Goal: Task Accomplishment & Management: Use online tool/utility

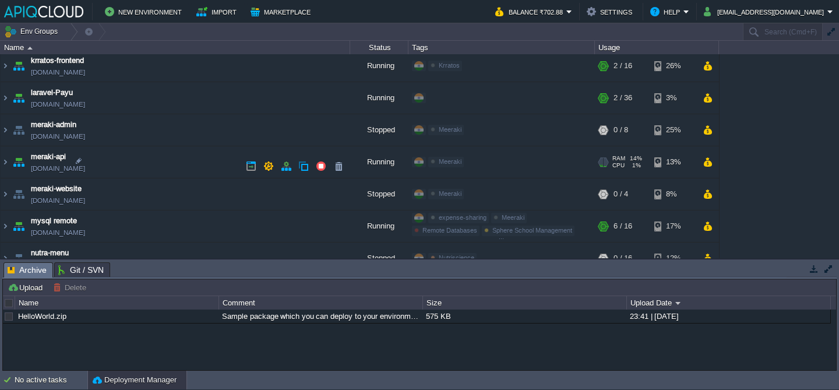
scroll to position [418, 0]
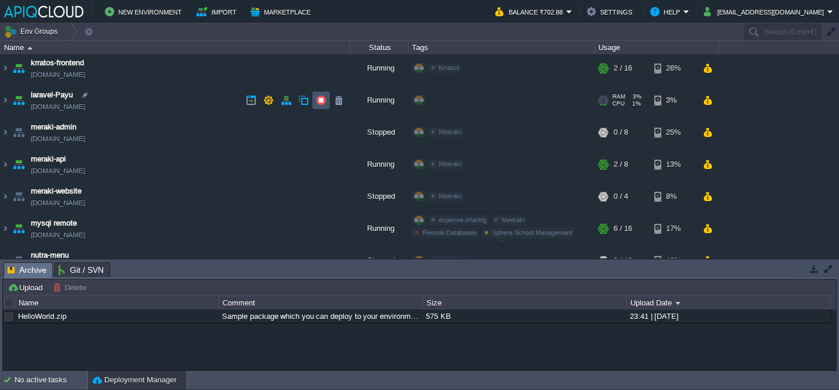
click at [323, 100] on button "button" at bounding box center [321, 100] width 10 height 10
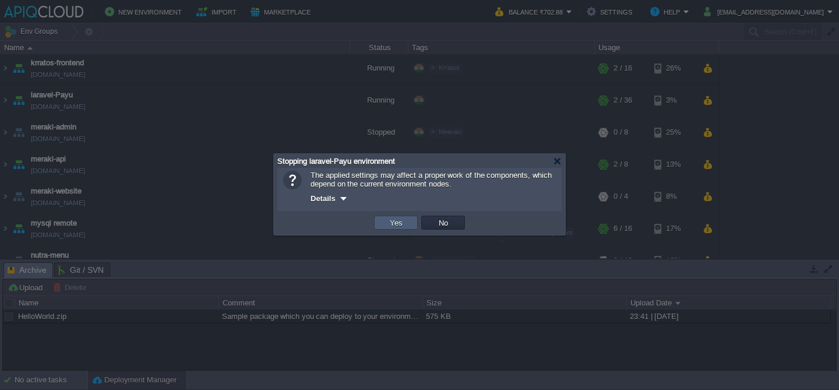
click at [389, 224] on button "Yes" at bounding box center [396, 222] width 20 height 10
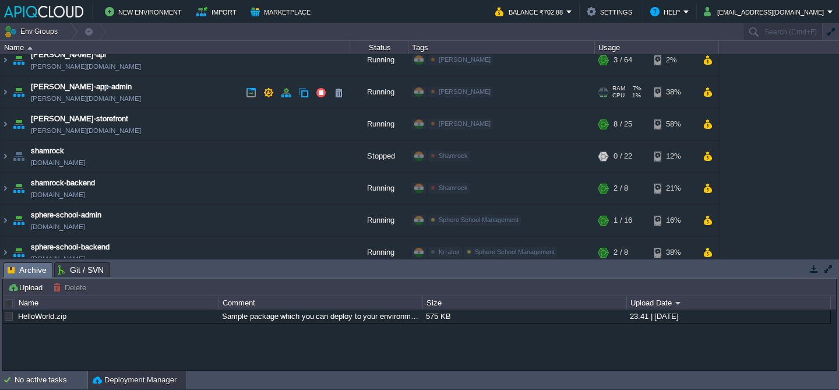
scroll to position [817, 0]
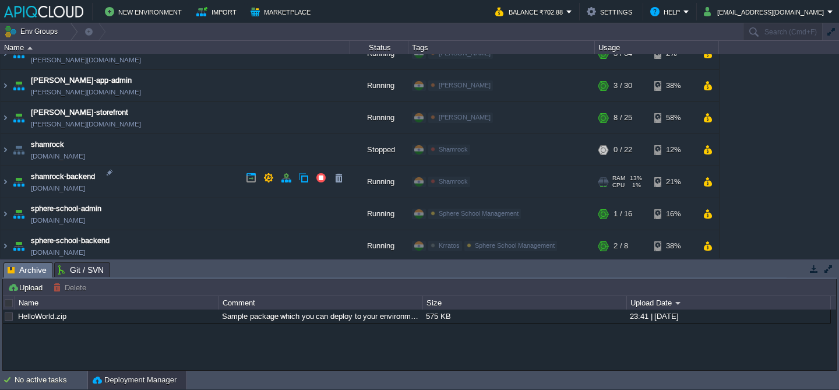
click at [181, 185] on td "shamrock-backend [DOMAIN_NAME]" at bounding box center [175, 182] width 349 height 32
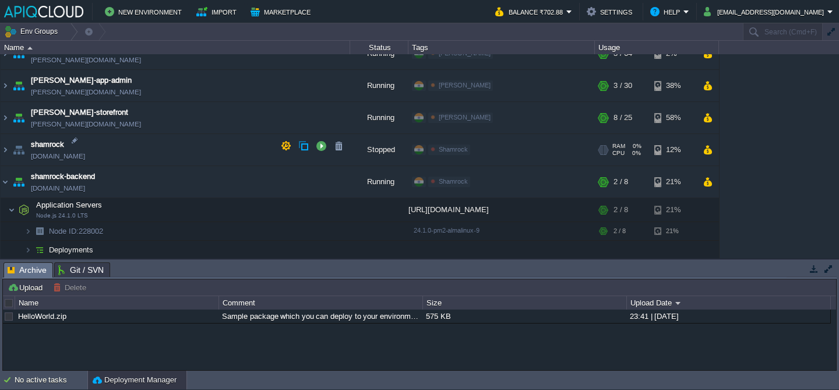
scroll to position [877, 0]
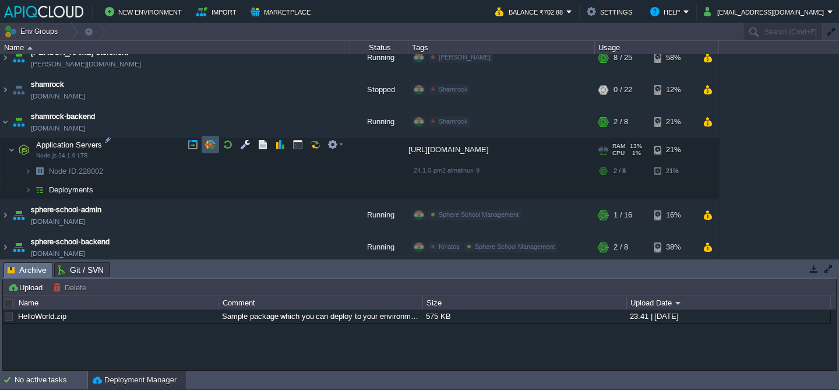
click at [211, 146] on button "button" at bounding box center [210, 144] width 10 height 10
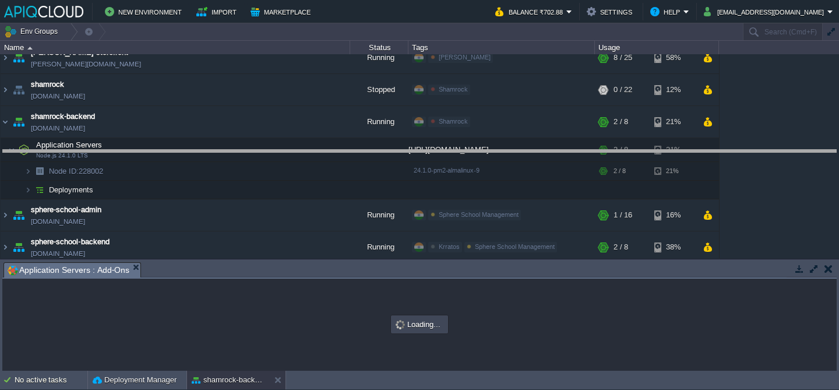
drag, startPoint x: 260, startPoint y: 270, endPoint x: 273, endPoint y: 160, distance: 110.7
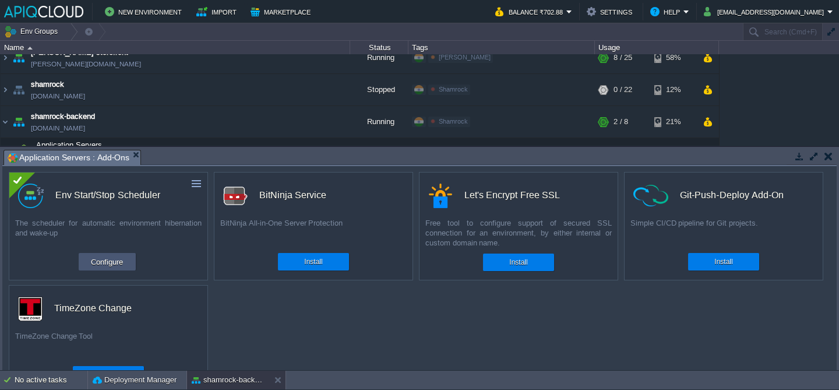
click at [119, 260] on button "Configure" at bounding box center [106, 261] width 39 height 14
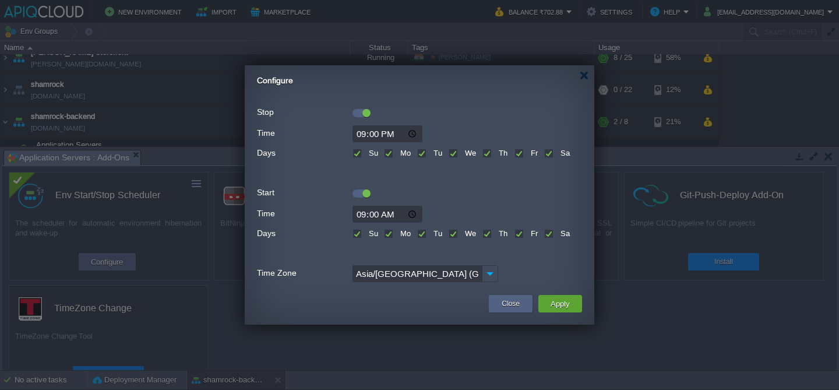
click at [366, 114] on div at bounding box center [366, 113] width 8 height 8
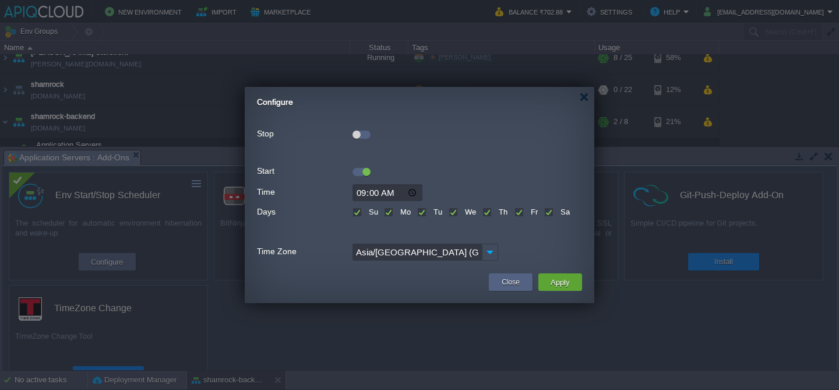
click at [363, 170] on div at bounding box center [366, 172] width 8 height 8
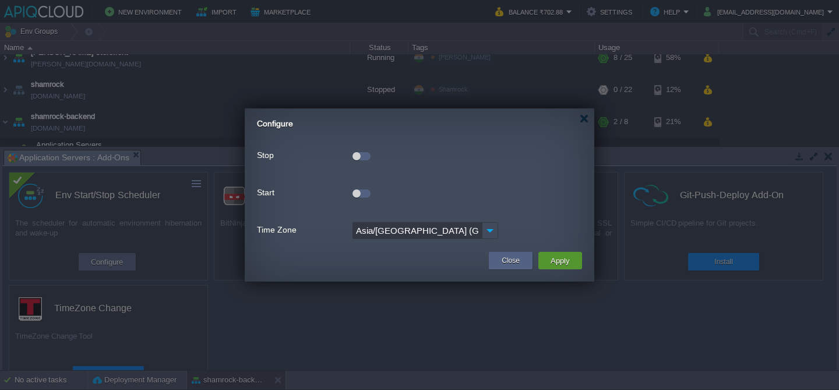
click at [550, 260] on button "Apply" at bounding box center [560, 260] width 26 height 14
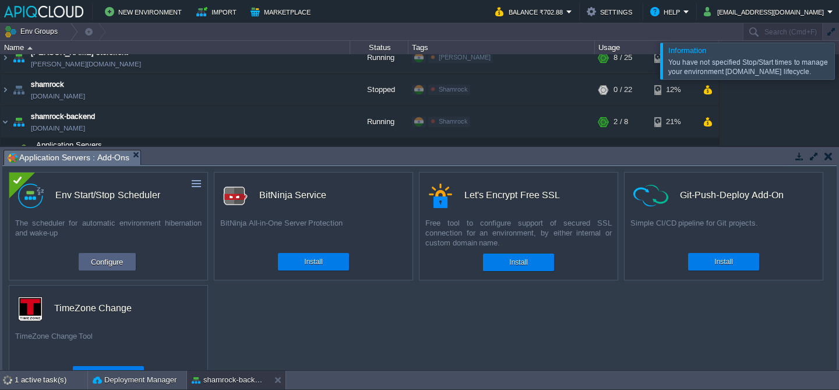
click at [830, 158] on button "button" at bounding box center [828, 156] width 8 height 10
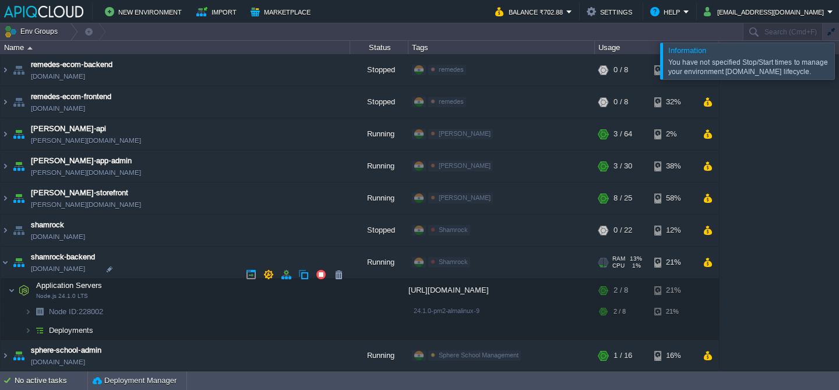
scroll to position [769, 0]
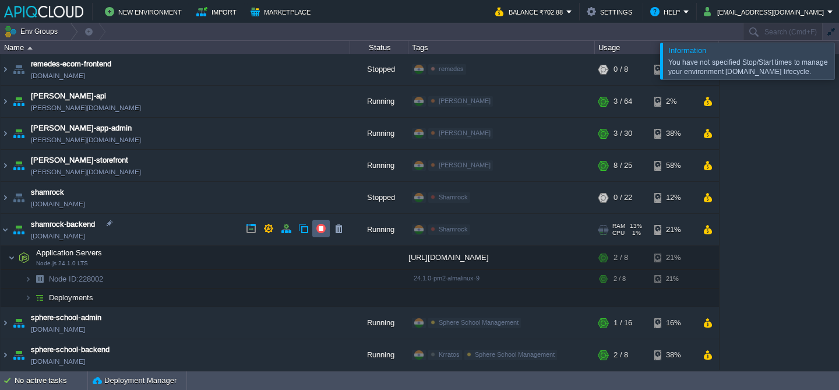
click at [322, 229] on button "button" at bounding box center [321, 228] width 10 height 10
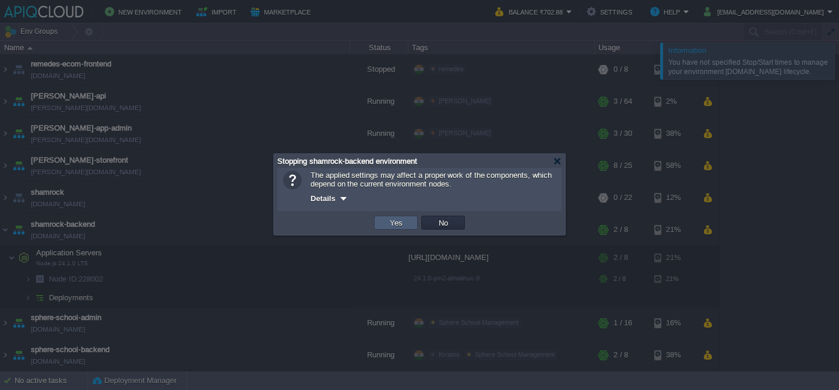
click at [396, 223] on button "Yes" at bounding box center [396, 222] width 20 height 10
